Goal: Communication & Community: Answer question/provide support

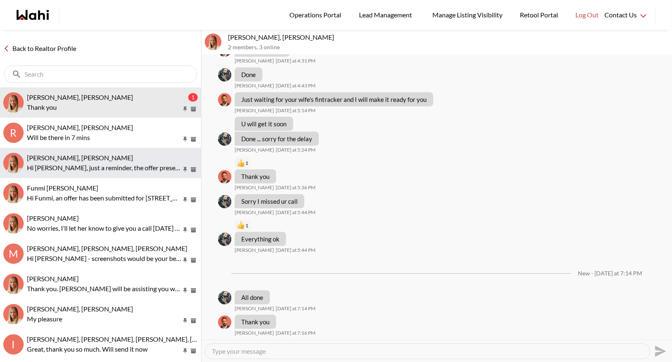
scroll to position [813, 0]
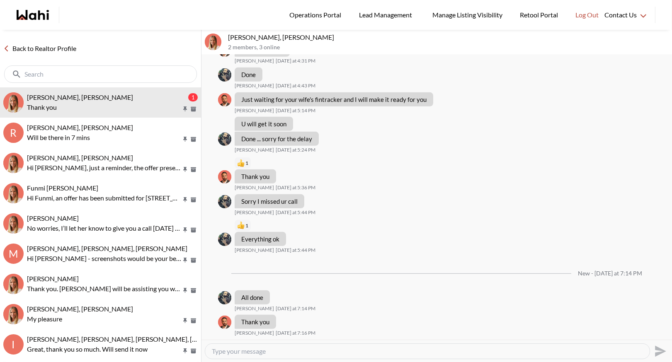
click at [57, 48] on link "Back to Realtor Profile" at bounding box center [40, 48] width 80 height 11
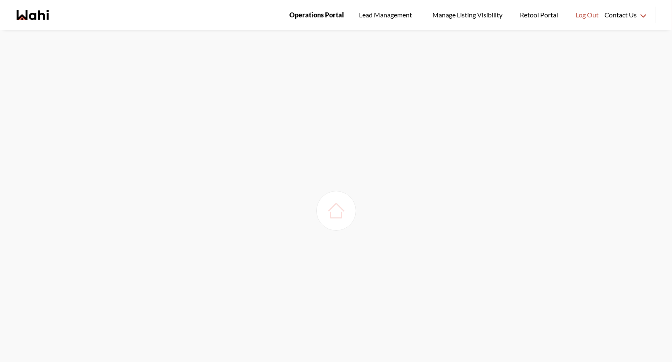
click at [322, 16] on span "Operations Portal" at bounding box center [316, 15] width 55 height 11
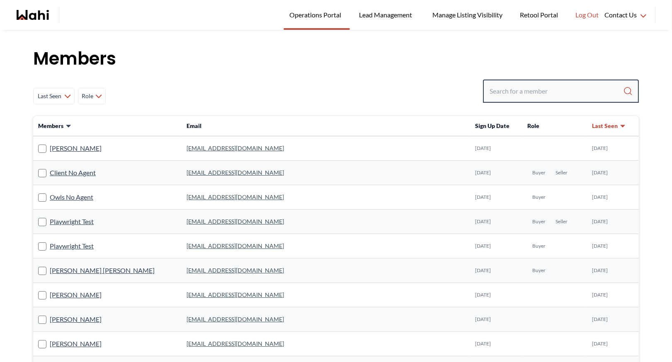
click at [514, 85] on input "Search input" at bounding box center [555, 91] width 133 height 15
type input "faraz"
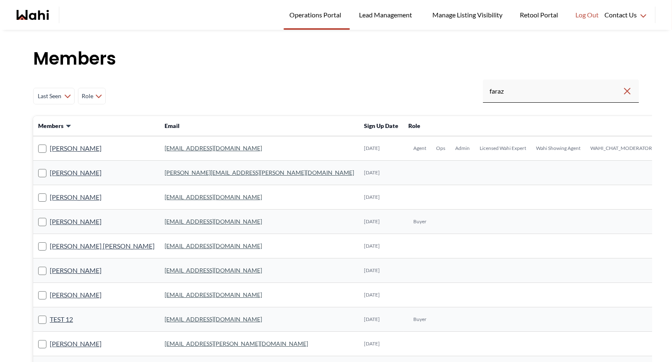
click at [171, 145] on link "[EMAIL_ADDRESS][DOMAIN_NAME]" at bounding box center [212, 148] width 97 height 7
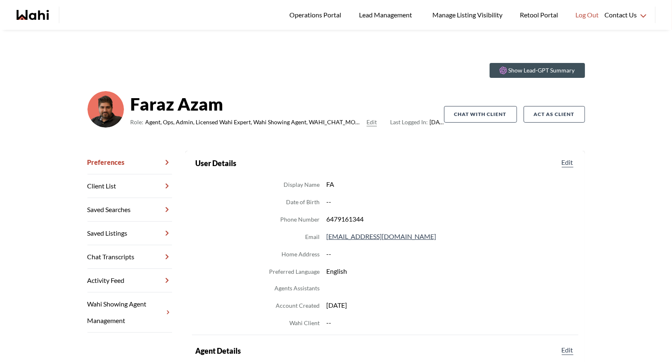
click at [132, 255] on link "Chat Transcripts" at bounding box center [129, 257] width 85 height 24
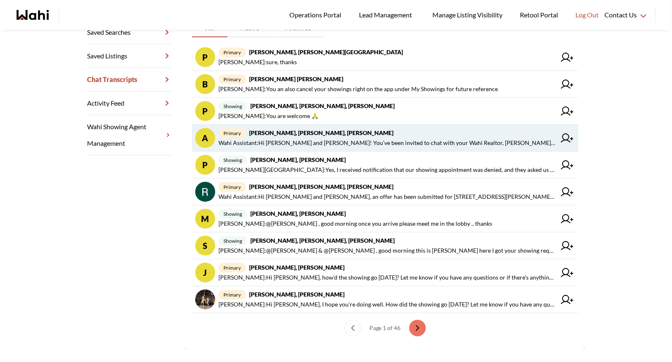
scroll to position [189, 0]
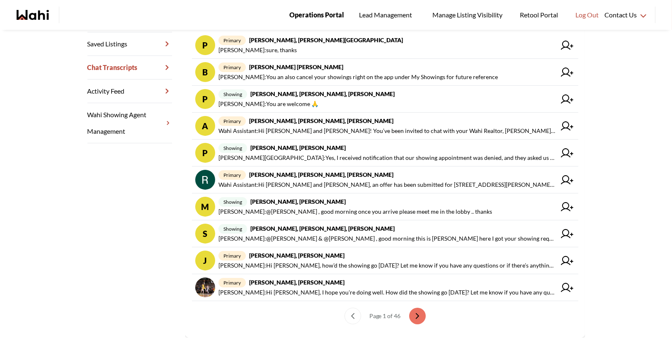
click at [307, 19] on span "Operations Portal" at bounding box center [316, 15] width 55 height 11
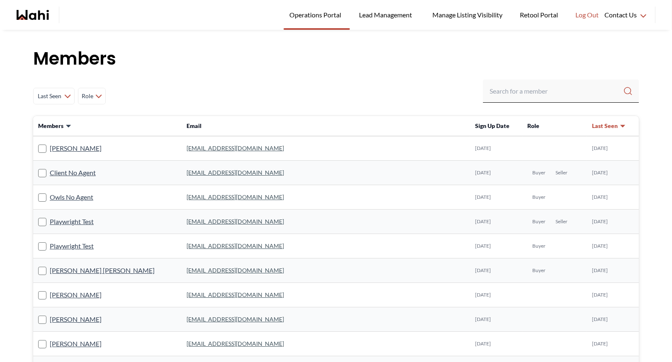
click at [527, 91] on input "Search input" at bounding box center [555, 91] width 133 height 15
type input "faraz azam"
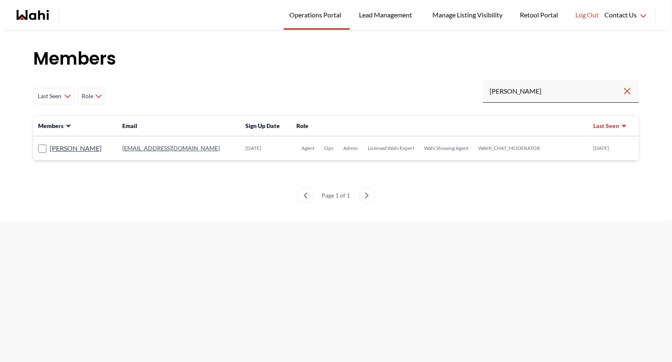
click at [128, 149] on link "faraz.azam@wahi.com" at bounding box center [170, 148] width 97 height 7
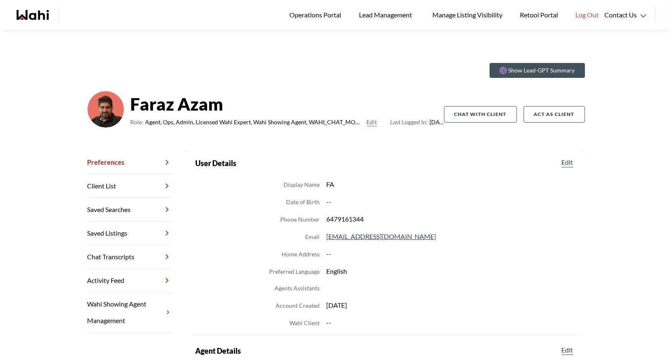
click at [133, 257] on link "Chat Transcripts" at bounding box center [129, 257] width 85 height 24
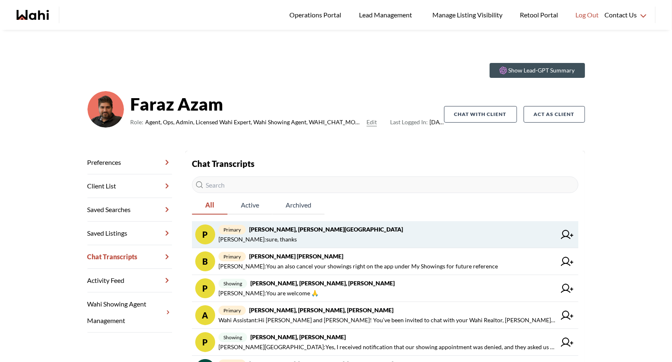
click at [344, 230] on strong "[PERSON_NAME], [PERSON_NAME][GEOGRAPHIC_DATA]" at bounding box center [326, 229] width 154 height 7
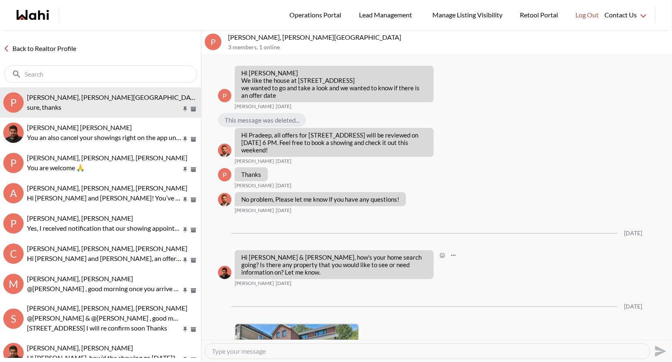
scroll to position [925, 0]
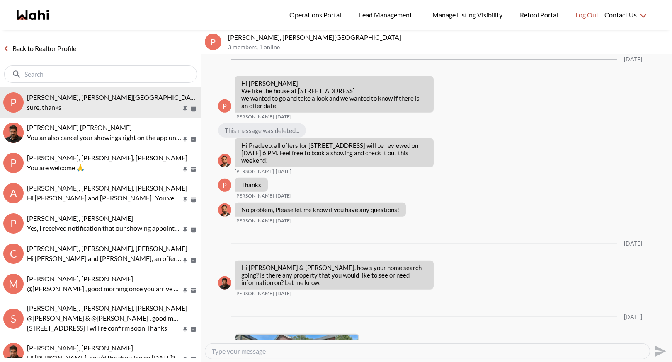
click at [32, 54] on div "Back to Realtor Profile" at bounding box center [100, 59] width 201 height 58
click at [36, 50] on link "Back to Realtor Profile" at bounding box center [40, 48] width 80 height 11
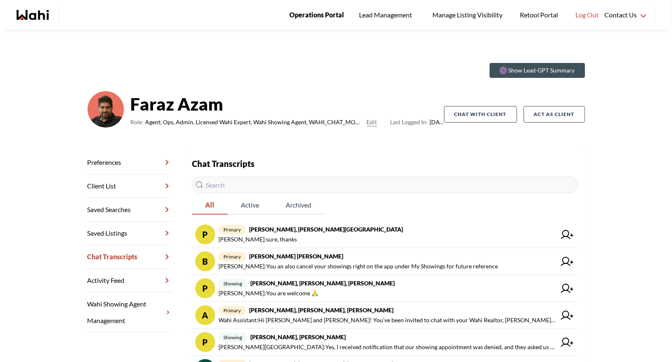
click at [305, 17] on span "Operations Portal" at bounding box center [316, 15] width 55 height 11
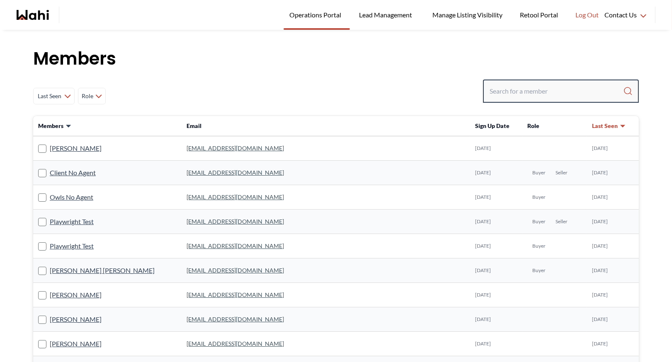
click at [499, 89] on input "Search input" at bounding box center [555, 91] width 133 height 15
paste input "[EMAIL_ADDRESS][DOMAIN_NAME]"
type input "[EMAIL_ADDRESS][DOMAIN_NAME]"
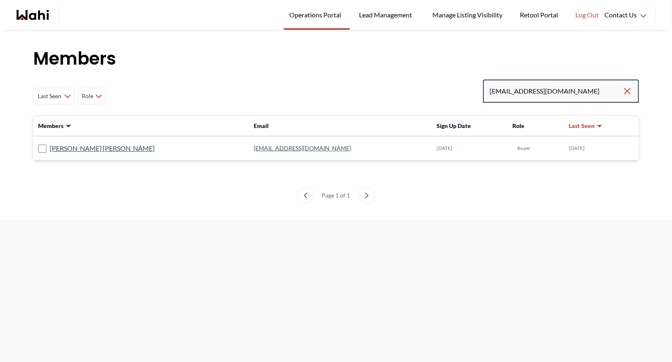
drag, startPoint x: 594, startPoint y: 85, endPoint x: 462, endPoint y: 86, distance: 131.3
click at [462, 86] on div "Last Seen Less day than 1 day ago 1 day ago - 3 days ago 3 days ago - 1 week ag…" at bounding box center [335, 96] width 605 height 33
drag, startPoint x: 588, startPoint y: 87, endPoint x: 438, endPoint y: 97, distance: 149.9
click at [438, 97] on div "Last Seen Less day than 1 day ago 1 day ago - 3 days ago 3 days ago - 1 week ag…" at bounding box center [335, 96] width 605 height 33
drag, startPoint x: 588, startPoint y: 89, endPoint x: 444, endPoint y: 86, distance: 144.2
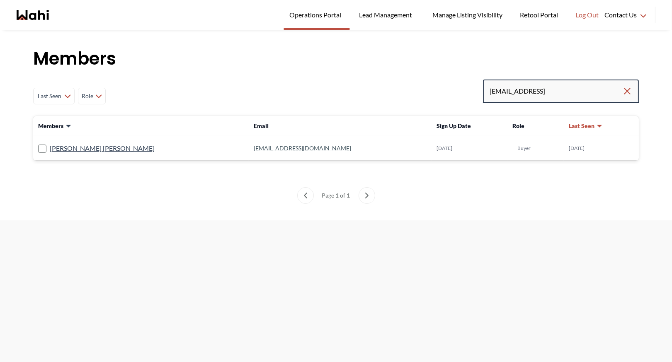
click at [444, 86] on div "Last Seen Less day than 1 day ago 1 day ago - 3 days ago 3 days ago - 1 week ag…" at bounding box center [335, 96] width 605 height 33
type input "faraz"
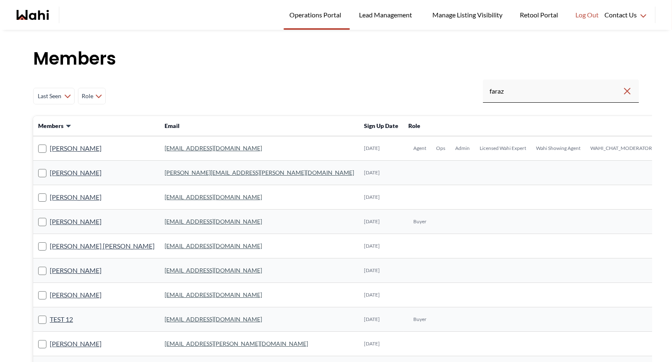
click at [180, 148] on link "[EMAIL_ADDRESS][DOMAIN_NAME]" at bounding box center [212, 148] width 97 height 7
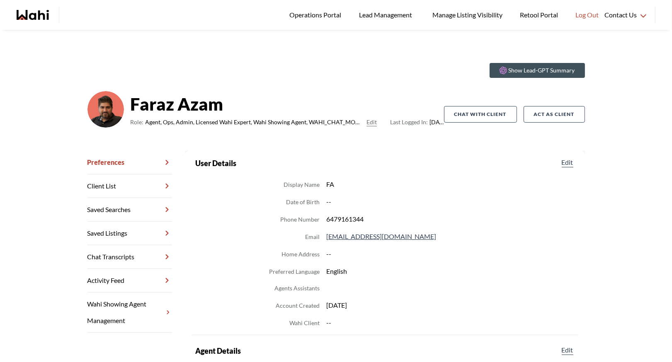
click at [101, 256] on link "Chat Transcripts" at bounding box center [129, 257] width 85 height 24
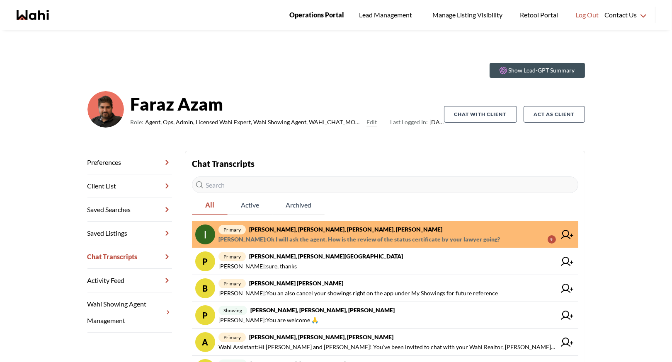
click at [300, 19] on span "Operations Portal" at bounding box center [316, 15] width 55 height 11
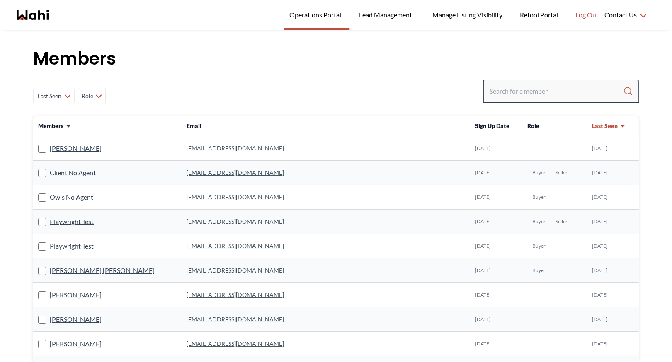
click at [505, 92] on input "Search input" at bounding box center [555, 91] width 133 height 15
paste input "[EMAIL_ADDRESS][DOMAIN_NAME]"
type input "[EMAIL_ADDRESS][DOMAIN_NAME]"
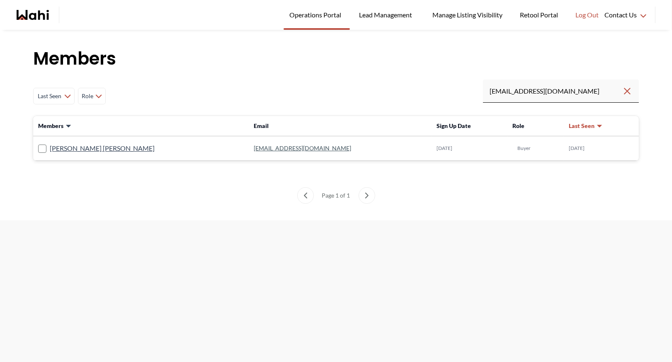
click at [254, 147] on link "[EMAIL_ADDRESS][DOMAIN_NAME]" at bounding box center [302, 148] width 97 height 7
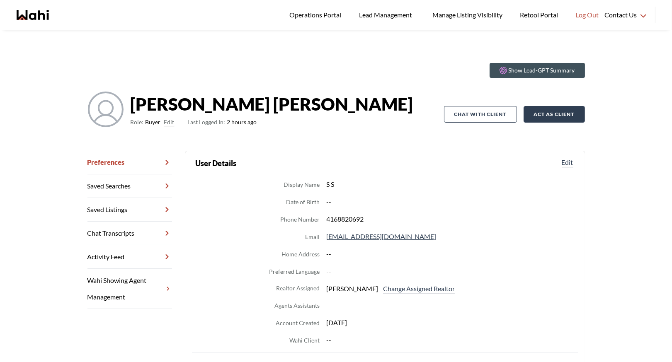
click at [549, 114] on button "Act as Client" at bounding box center [553, 114] width 61 height 17
click at [313, 16] on span "Operations Portal" at bounding box center [316, 15] width 55 height 11
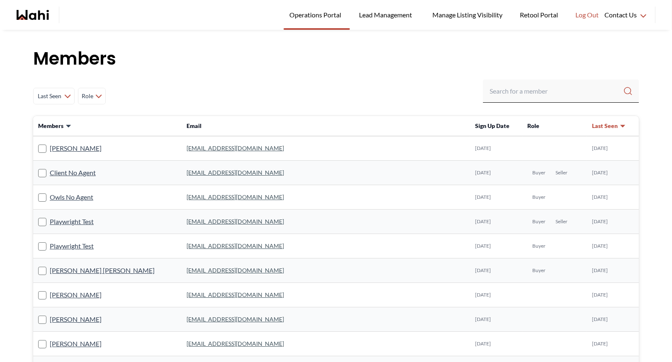
type input "j"
type input "[PERSON_NAME]"
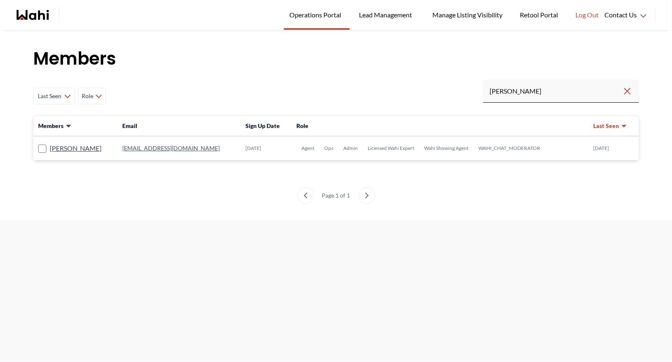
click at [143, 148] on link "[EMAIL_ADDRESS][DOMAIN_NAME]" at bounding box center [170, 148] width 97 height 7
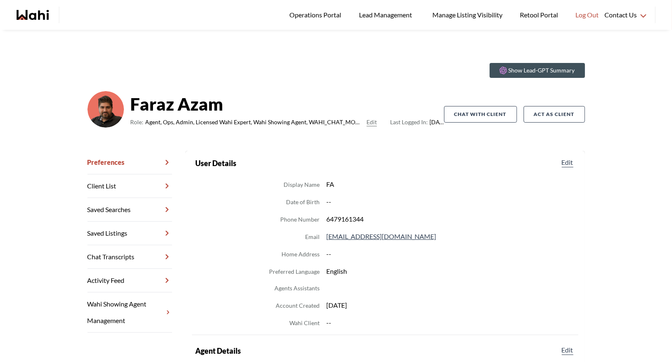
click at [132, 251] on link "Chat Transcripts" at bounding box center [129, 257] width 85 height 24
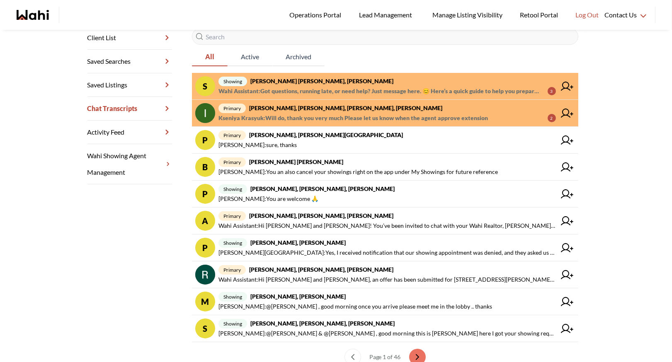
scroll to position [174, 0]
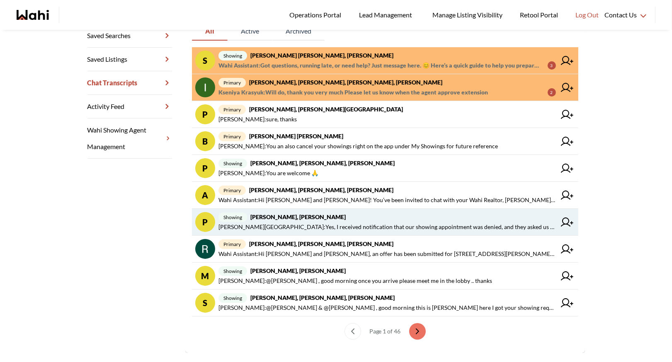
click at [329, 220] on span "showing [PERSON_NAME], [PERSON_NAME]" at bounding box center [386, 217] width 337 height 10
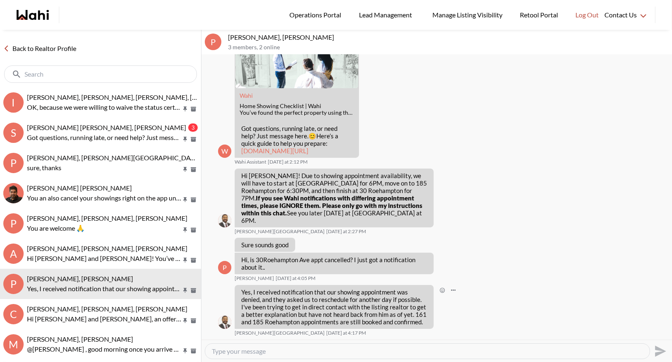
scroll to position [238, 0]
click at [46, 48] on link "Back to Realtor Profile" at bounding box center [40, 48] width 80 height 11
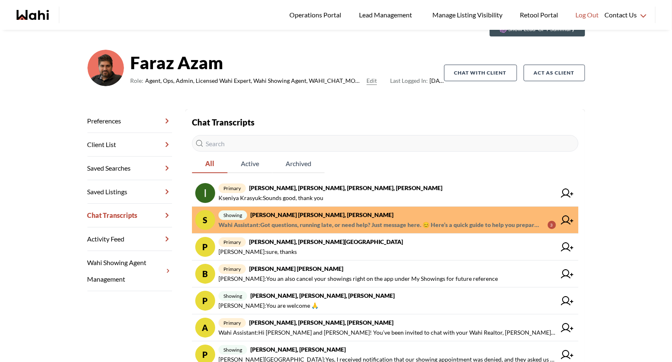
scroll to position [97, 0]
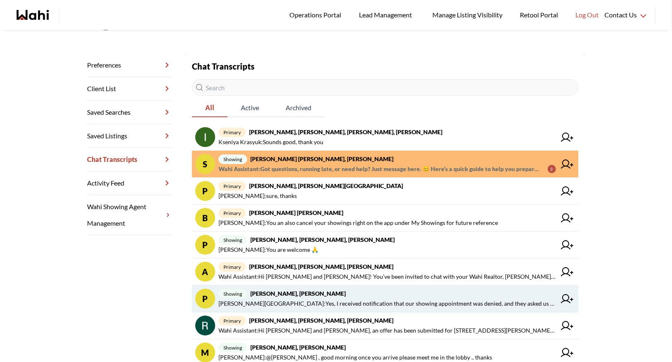
click at [328, 292] on span "showing [PERSON_NAME], [PERSON_NAME]" at bounding box center [386, 294] width 337 height 10
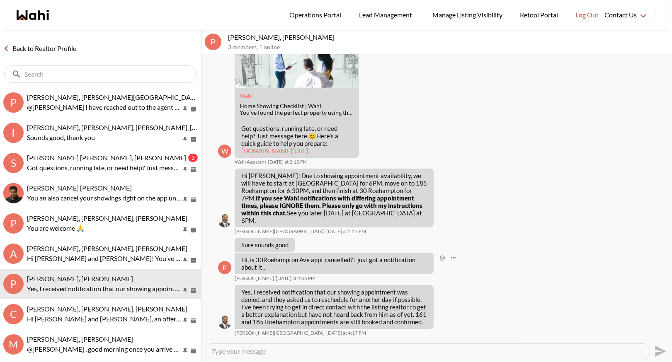
scroll to position [238, 0]
click at [31, 42] on div "Back to Realtor Profile" at bounding box center [100, 59] width 201 height 58
click at [33, 49] on link "Back to Realtor Profile" at bounding box center [40, 48] width 80 height 11
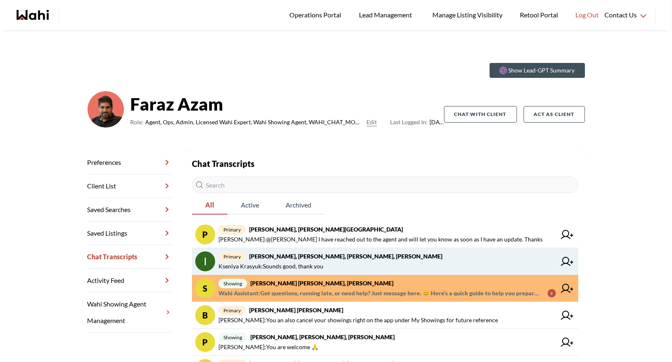
click at [341, 257] on strong "[PERSON_NAME], [PERSON_NAME], [PERSON_NAME], [PERSON_NAME]" at bounding box center [345, 256] width 193 height 7
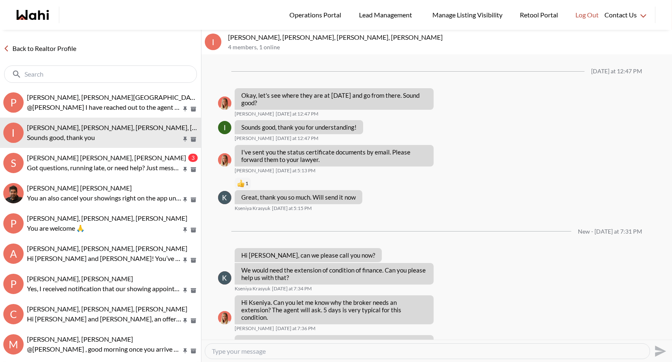
scroll to position [551, 0]
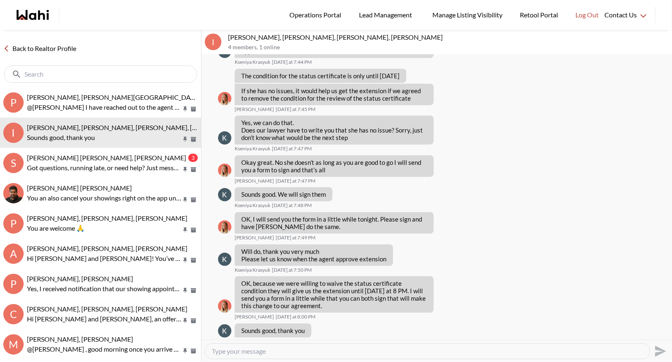
click at [49, 48] on link "Back to Realtor Profile" at bounding box center [40, 48] width 80 height 11
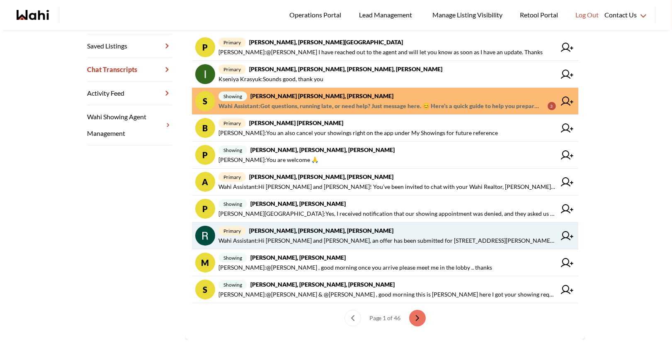
scroll to position [189, 0]
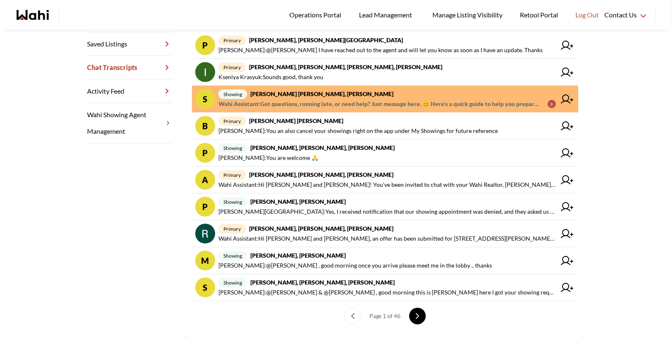
click at [418, 314] on icon "next page" at bounding box center [417, 316] width 2 height 5
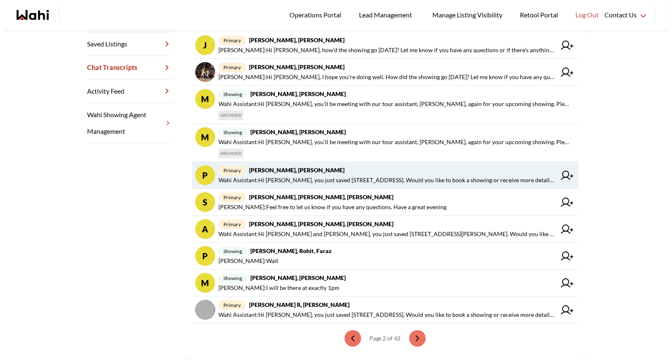
click at [343, 170] on span "primary Pradip Saha, Faraz" at bounding box center [386, 170] width 337 height 10
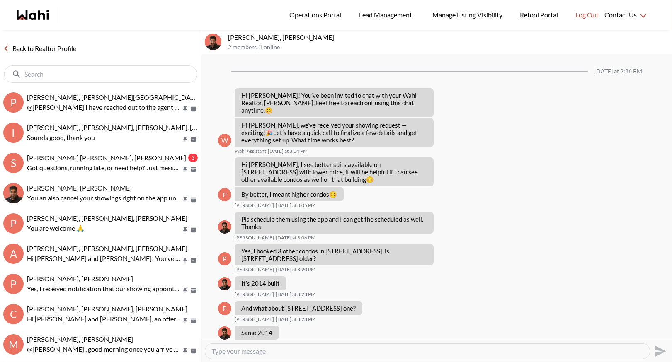
scroll to position [272, 0]
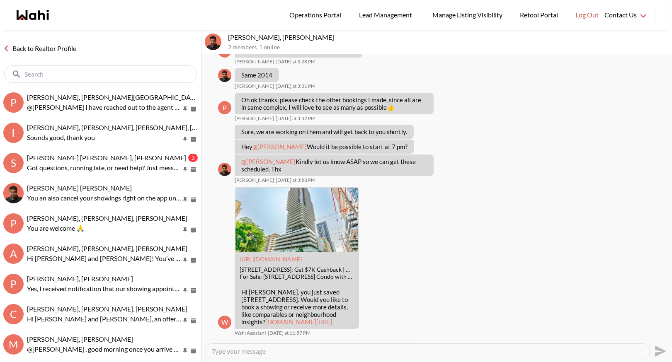
click at [245, 352] on textarea "Type your message" at bounding box center [427, 351] width 431 height 8
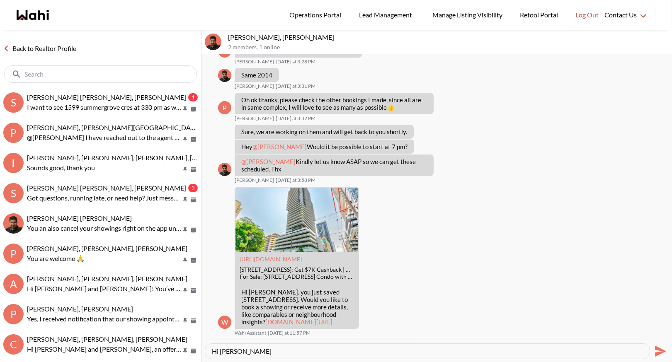
type textarea "Hi Pradip"
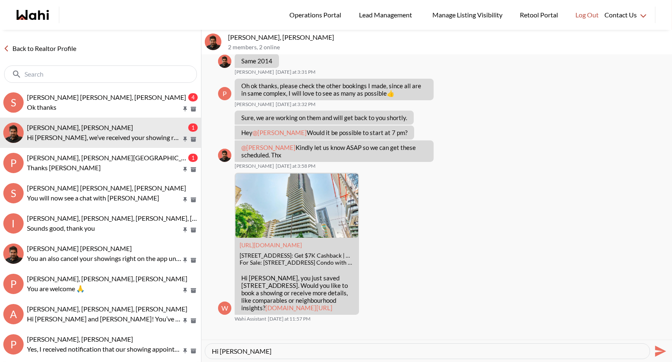
scroll to position [345, 0]
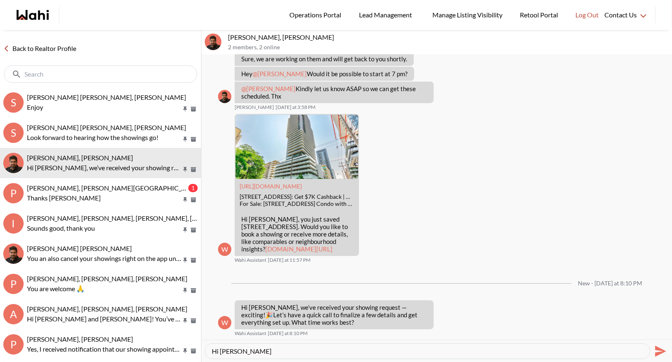
click at [44, 46] on link "Back to Realtor Profile" at bounding box center [40, 48] width 80 height 11
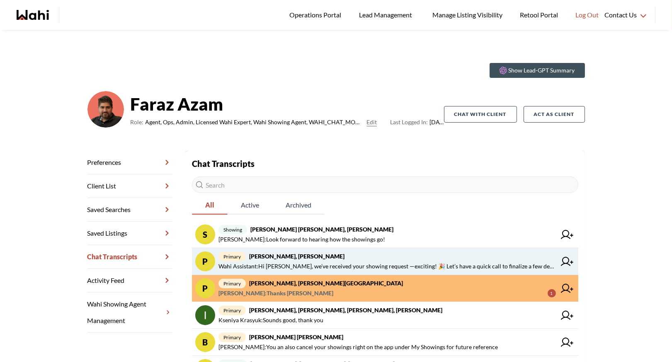
click at [285, 253] on strong "[PERSON_NAME], [PERSON_NAME]" at bounding box center [296, 256] width 95 height 7
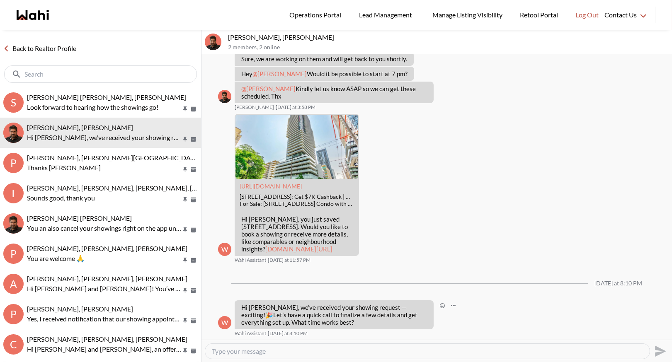
scroll to position [345, 0]
click at [233, 352] on textarea "Type your message" at bounding box center [427, 351] width 431 height 8
type textarea "Hi Pradip - Paul is working on booking your showing - this will be part of your…"
drag, startPoint x: 456, startPoint y: 348, endPoint x: 361, endPoint y: 345, distance: 94.9
click at [361, 345] on div "Hi Pradip - Paul is working on booking your showing - this will be part of your…" at bounding box center [427, 351] width 444 height 15
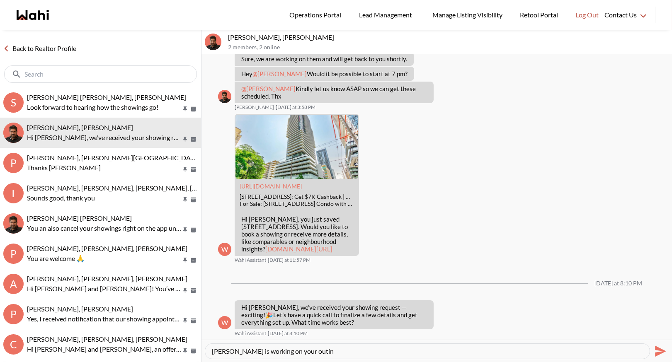
type textarea "Paul is working on your outing"
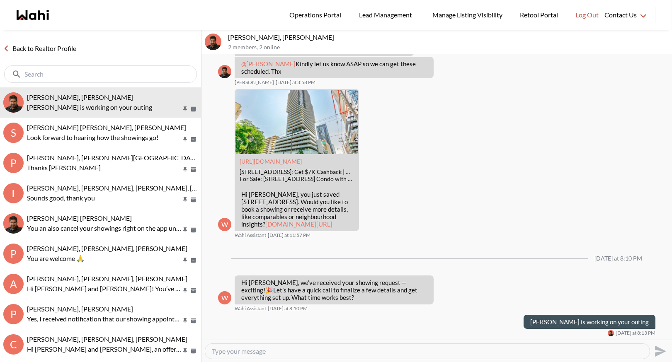
click at [58, 44] on link "Back to Realtor Profile" at bounding box center [40, 48] width 80 height 11
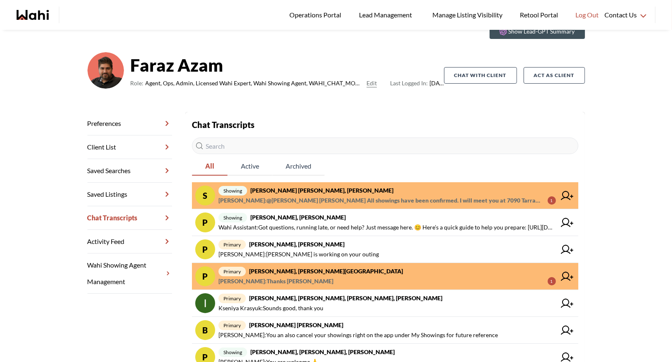
scroll to position [77, 0]
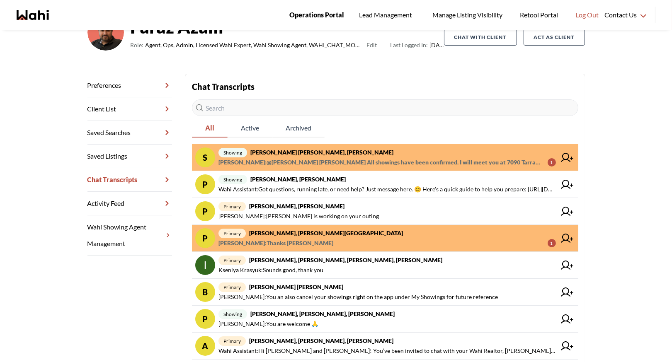
click at [331, 11] on span "Operations Portal" at bounding box center [316, 15] width 55 height 11
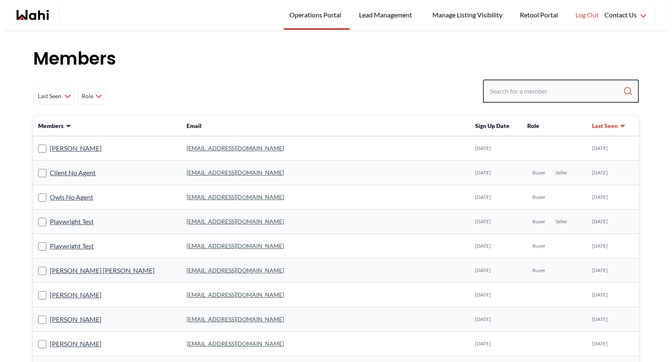
click at [500, 97] on input "Search input" at bounding box center [555, 91] width 133 height 15
type input "[PERSON_NAME]"
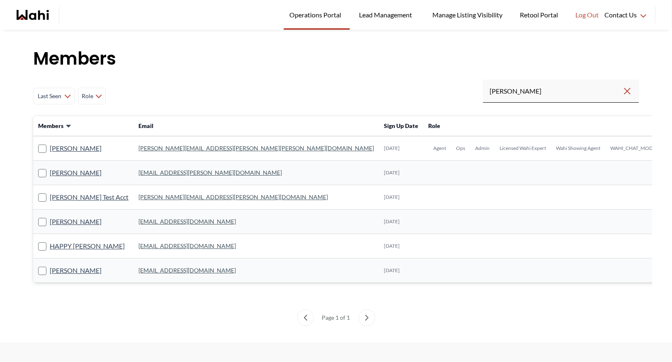
click at [169, 148] on link "[PERSON_NAME][EMAIL_ADDRESS][PERSON_NAME][PERSON_NAME][DOMAIN_NAME]" at bounding box center [255, 148] width 235 height 7
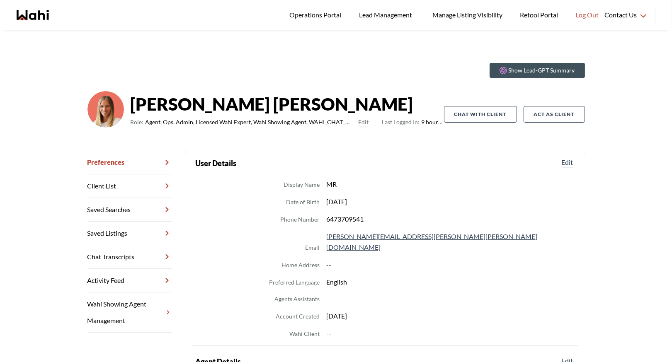
click at [137, 256] on link "Chat Transcripts" at bounding box center [129, 257] width 85 height 24
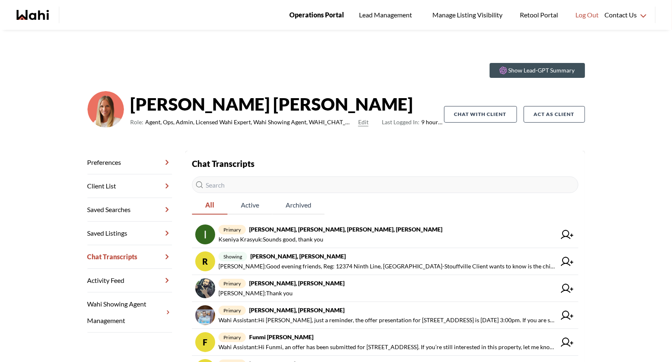
click at [318, 7] on link "Operations Portal" at bounding box center [316, 15] width 66 height 30
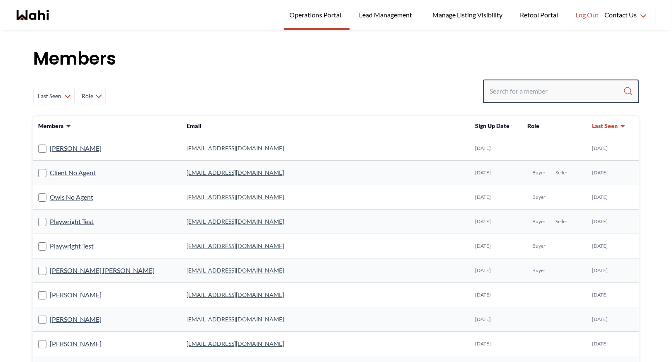
click at [539, 87] on input "Search input" at bounding box center [555, 91] width 133 height 15
type input "behnam"
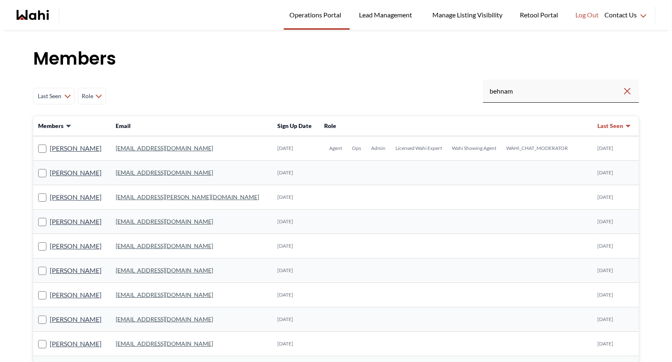
click at [152, 148] on link "behnam.fazili@wahi.com" at bounding box center [164, 148] width 97 height 7
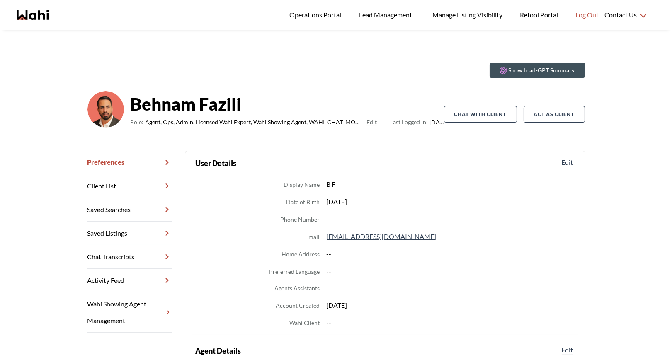
click at [135, 261] on link "Chat Transcripts" at bounding box center [129, 257] width 85 height 24
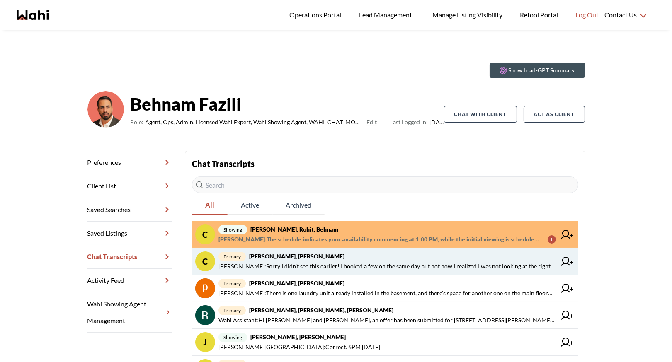
click at [342, 258] on span "primary Caroline Rouben, Behnam" at bounding box center [386, 256] width 337 height 10
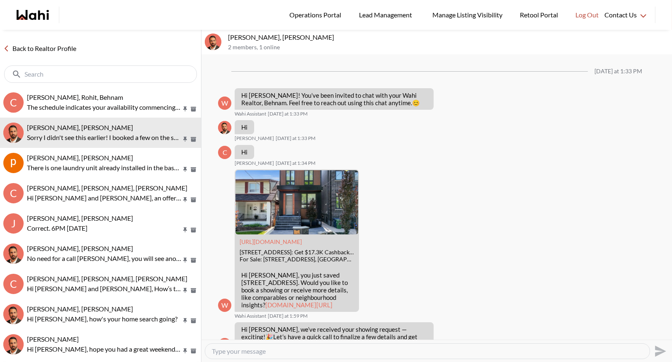
scroll to position [131, 0]
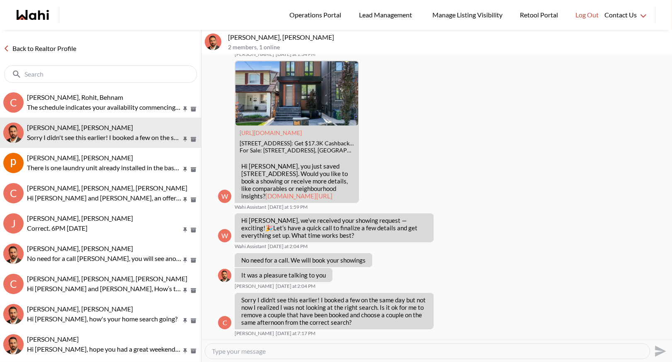
click at [236, 353] on textarea "Type your message" at bounding box center [427, 351] width 431 height 8
type textarea "Please let Rohit know in the other chat and he can arrange them as you wish"
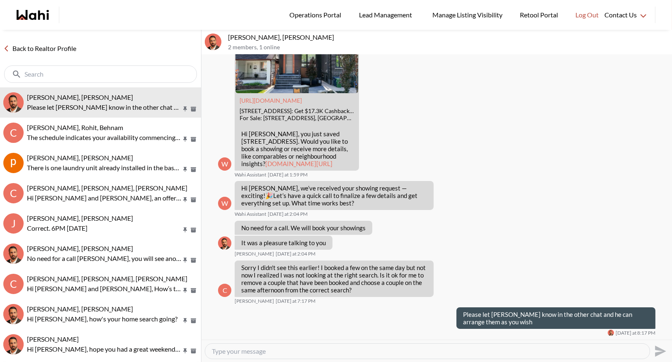
click at [40, 49] on link "Back to Realtor Profile" at bounding box center [40, 48] width 80 height 11
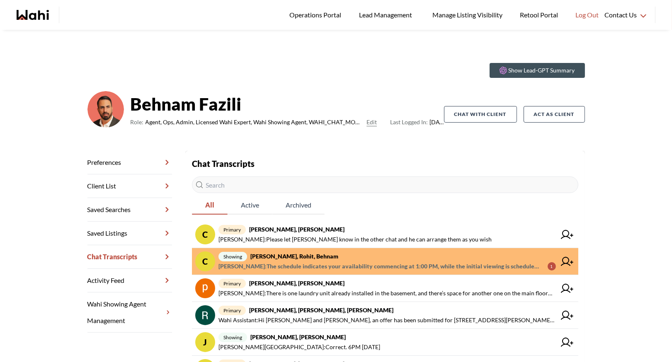
click at [353, 254] on span "showing Caroline Rouben, Rohit, Behnam" at bounding box center [386, 256] width 337 height 10
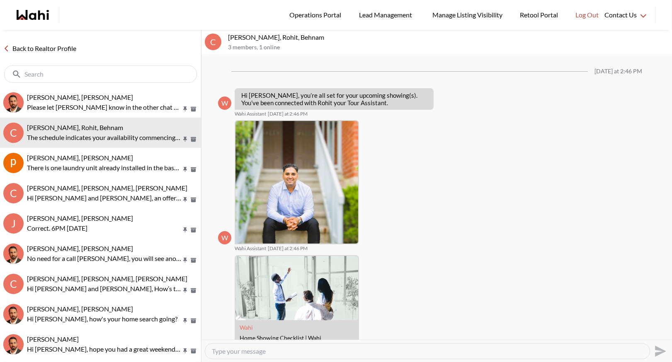
scroll to position [201, 0]
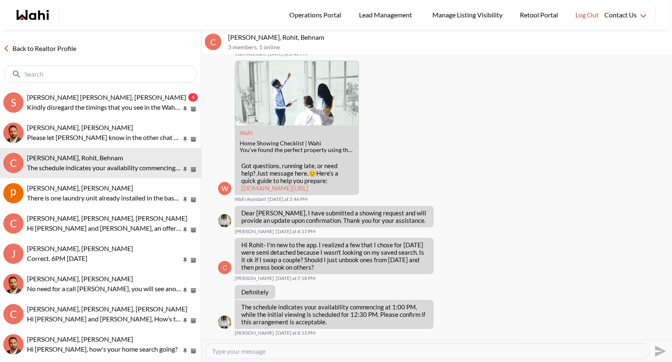
click at [230, 352] on textarea "Type your message" at bounding box center [427, 351] width 431 height 8
type textarea "O"
type textarea "Rohit - kindly schedule as needed using app - if you need to move anything else…"
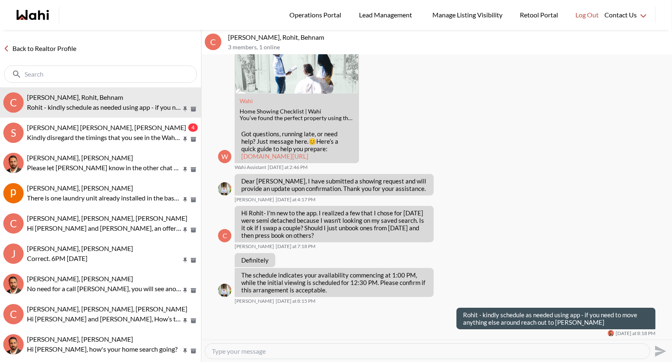
click at [24, 46] on link "Back to Realtor Profile" at bounding box center [40, 48] width 80 height 11
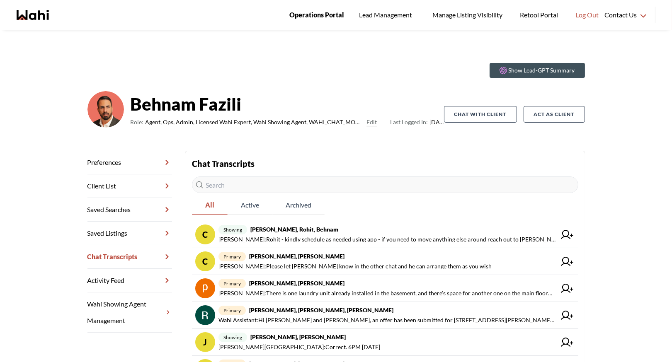
click at [325, 19] on span "Operations Portal" at bounding box center [316, 15] width 55 height 11
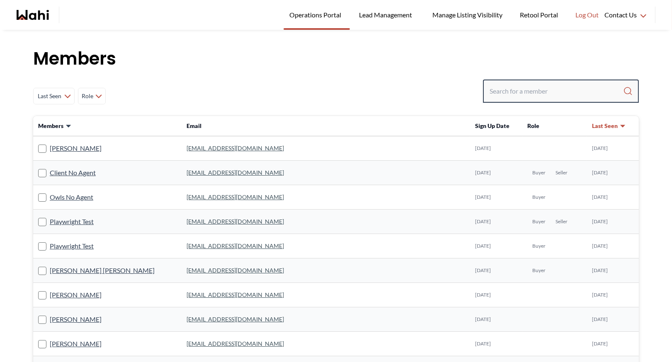
click at [503, 92] on input "Search input" at bounding box center [555, 91] width 133 height 15
type input "faraz"
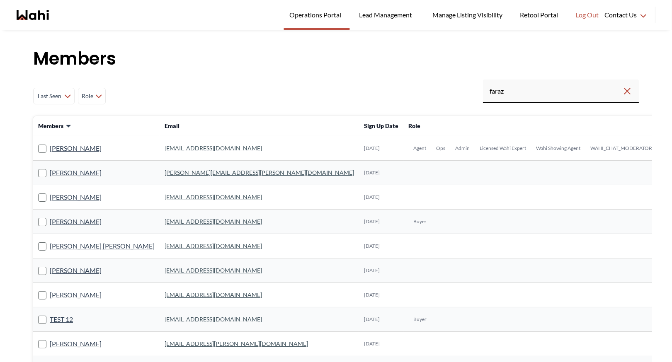
click at [164, 150] on link "[EMAIL_ADDRESS][DOMAIN_NAME]" at bounding box center [212, 148] width 97 height 7
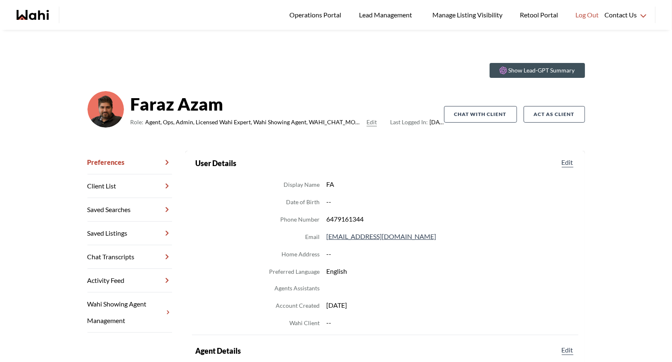
click at [125, 254] on link "Chat Transcripts" at bounding box center [129, 257] width 85 height 24
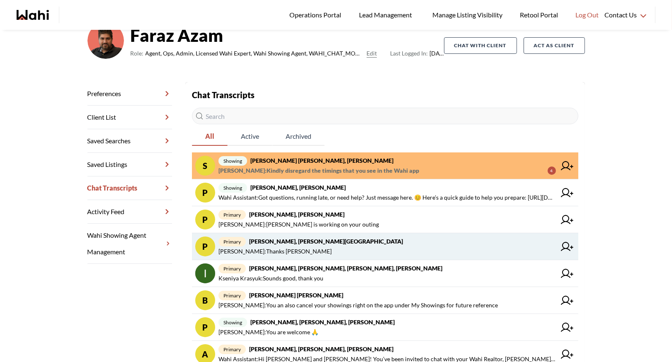
scroll to position [71, 0]
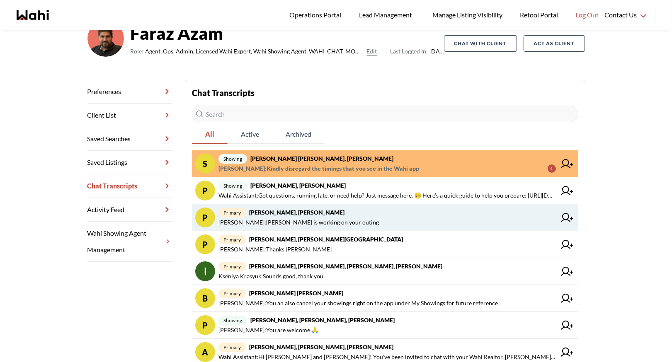
click at [338, 211] on span "primary [PERSON_NAME], [PERSON_NAME]" at bounding box center [386, 213] width 337 height 10
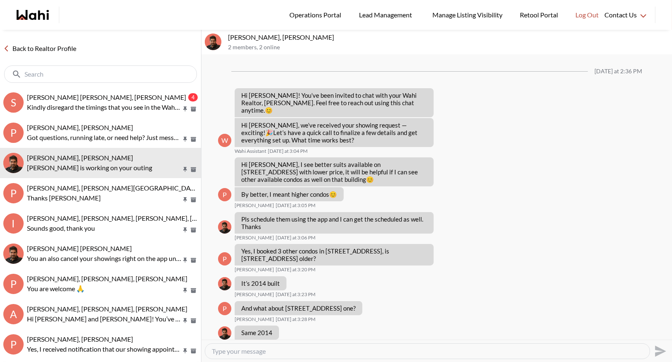
scroll to position [370, 0]
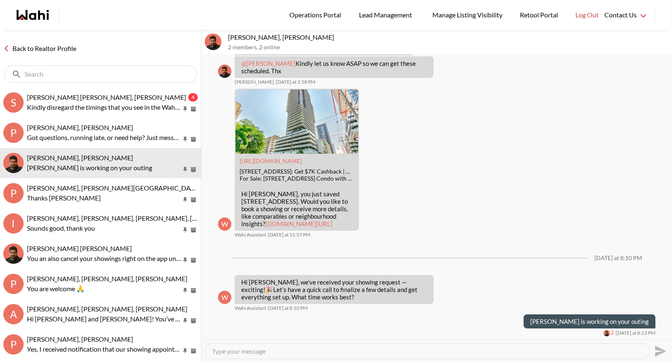
click at [257, 353] on textarea "Type your message" at bounding box center [427, 351] width 431 height 8
type textarea "You will now see the other chat"
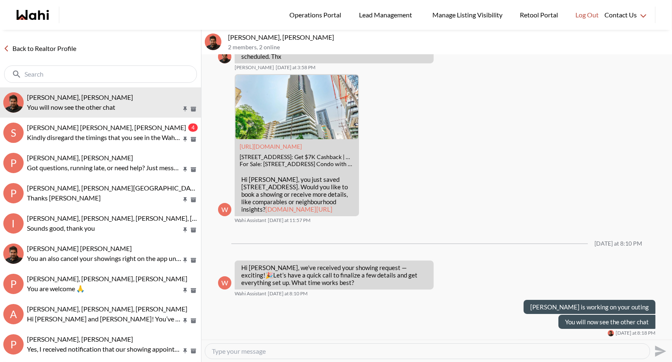
click at [46, 49] on link "Back to Realtor Profile" at bounding box center [40, 48] width 80 height 11
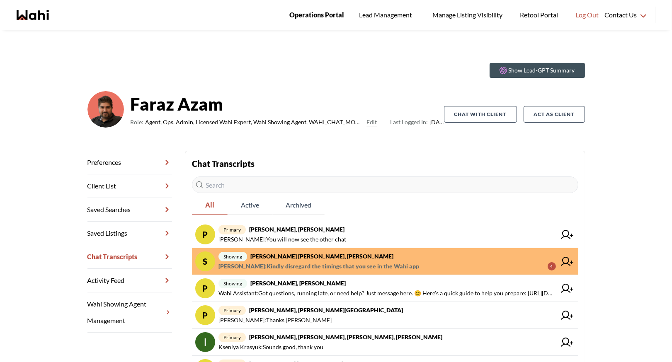
click at [326, 17] on span "Operations Portal" at bounding box center [316, 15] width 55 height 11
